Goal: Browse casually

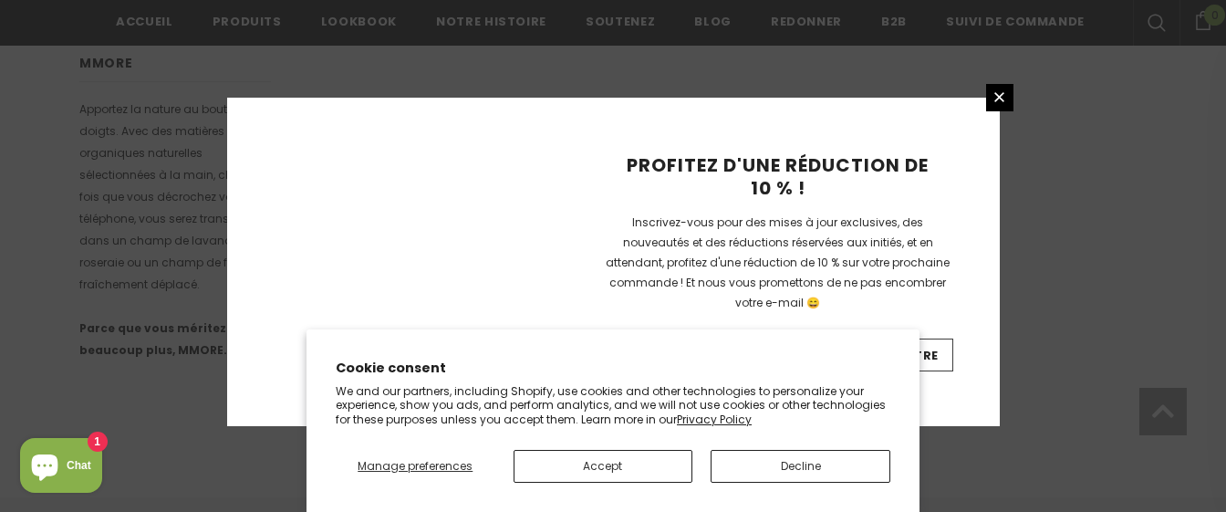
scroll to position [1402, 0]
